Goal: Navigation & Orientation: Find specific page/section

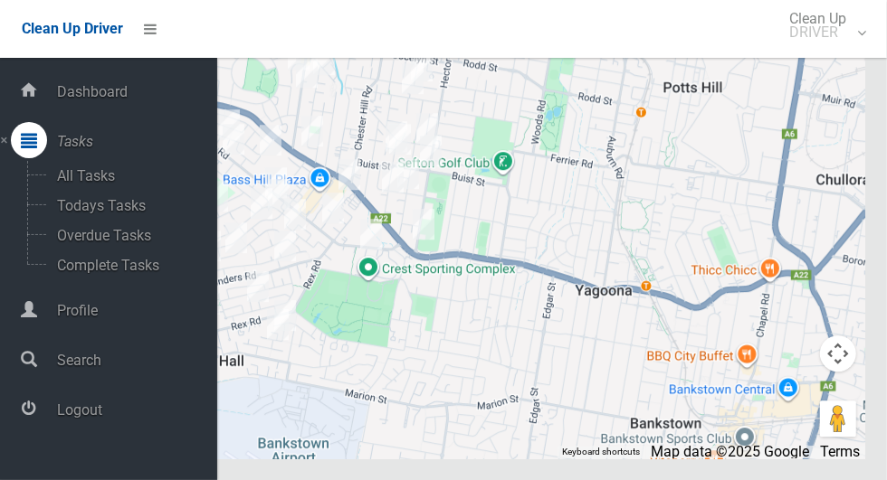
scroll to position [9966, 0]
click at [79, 413] on span "Logout" at bounding box center [135, 410] width 166 height 17
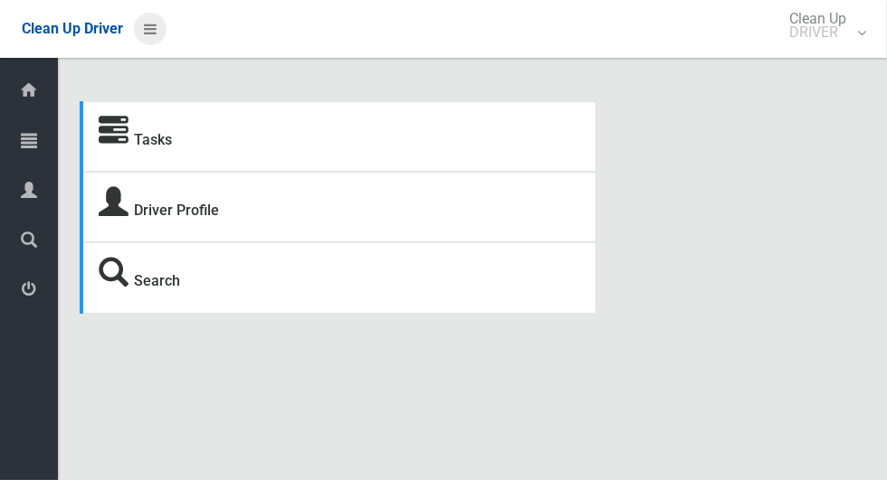
click at [149, 22] on icon at bounding box center [150, 29] width 13 height 31
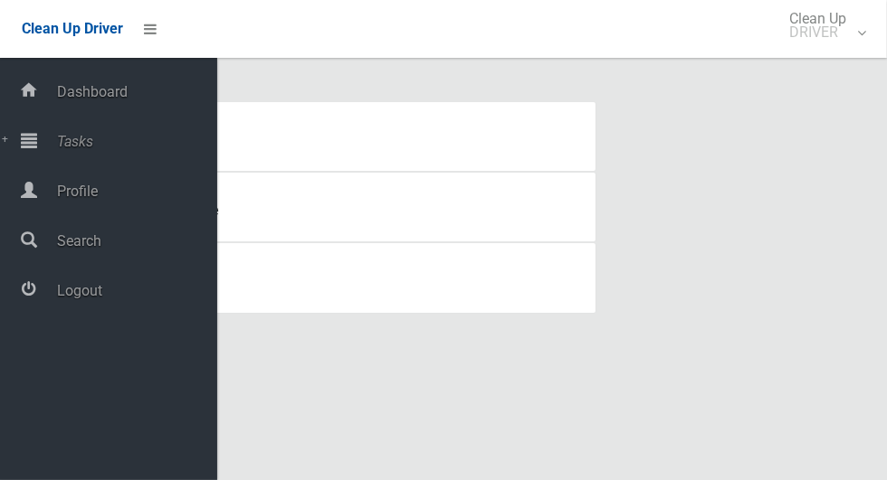
click at [87, 150] on span "Tasks" at bounding box center [135, 141] width 166 height 17
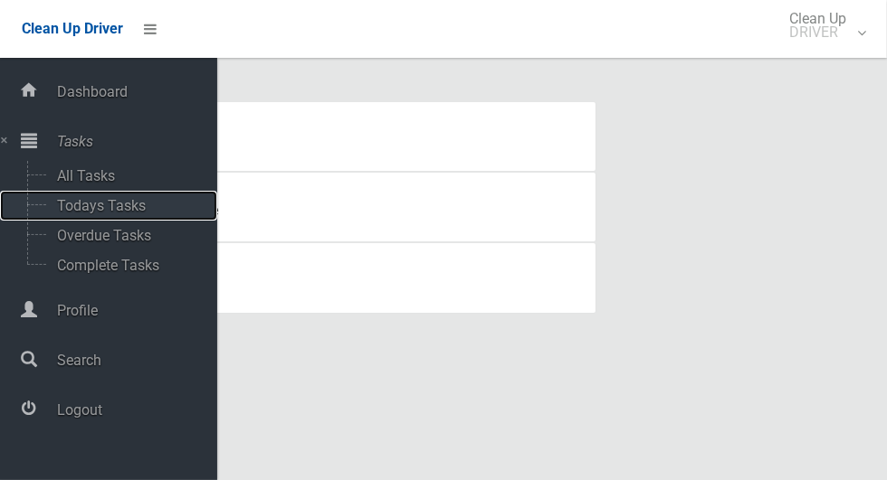
click at [81, 208] on span "Todays Tasks" at bounding box center [127, 205] width 150 height 17
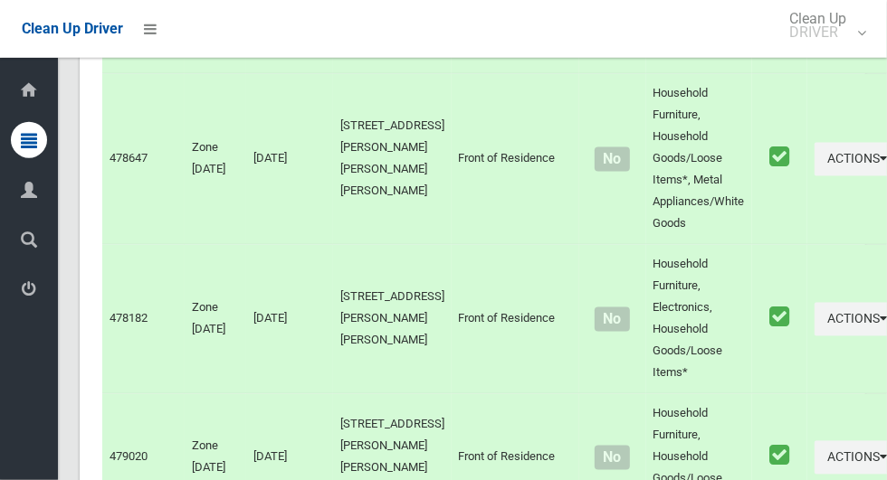
scroll to position [9411, 0]
